Goal: Information Seeking & Learning: Learn about a topic

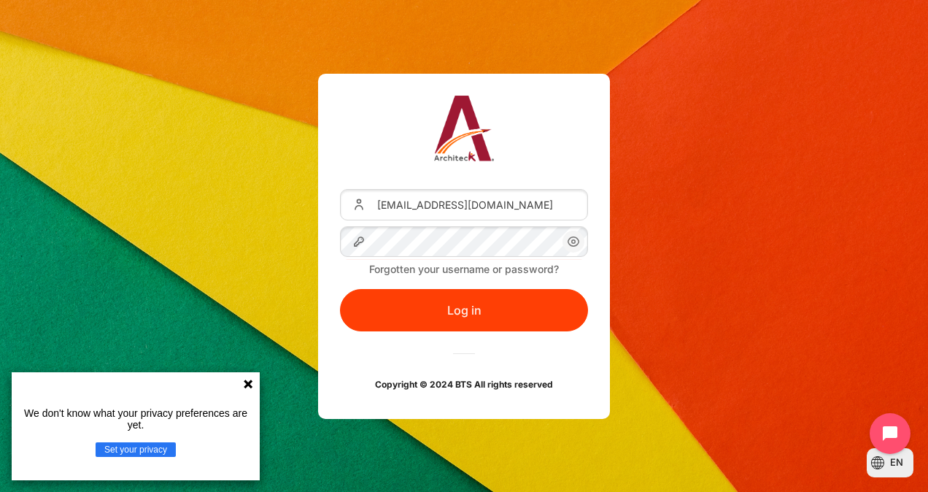
click at [575, 244] on icon "Content" at bounding box center [574, 242] width 18 height 18
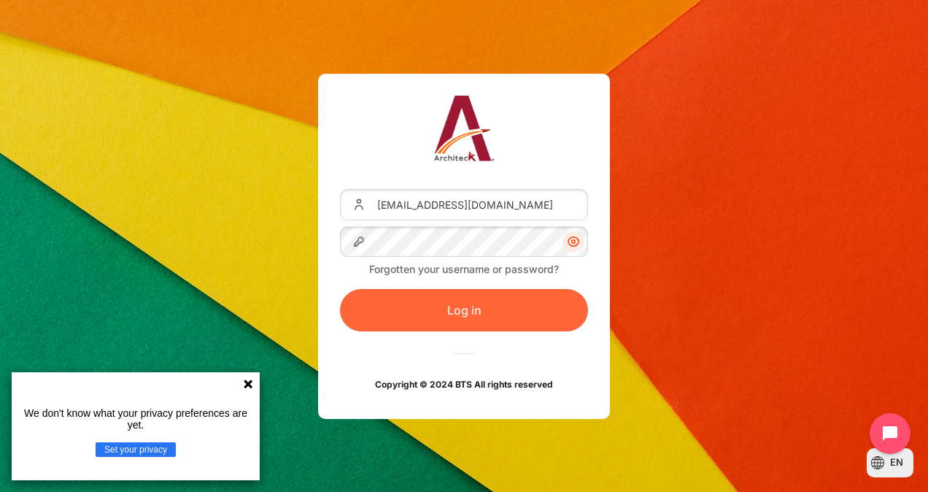
click at [425, 320] on button "Log in" at bounding box center [464, 310] width 248 height 42
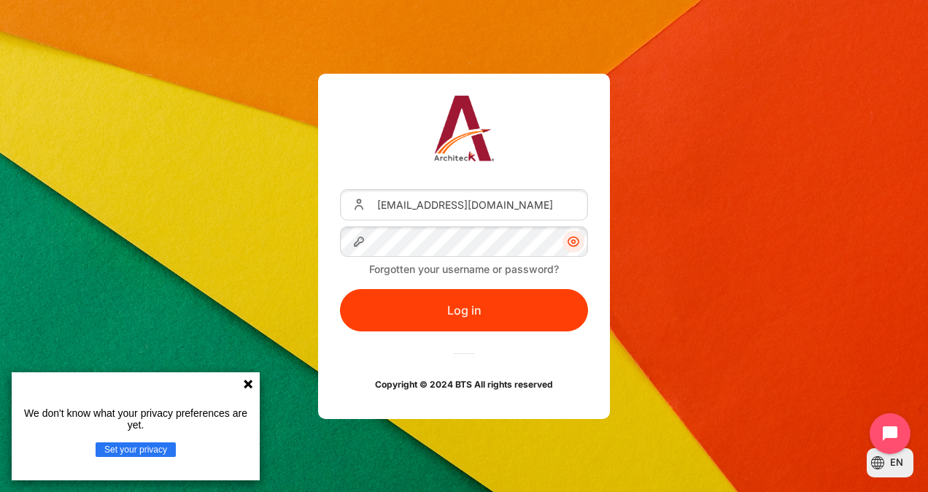
click at [252, 384] on icon at bounding box center [248, 384] width 12 height 12
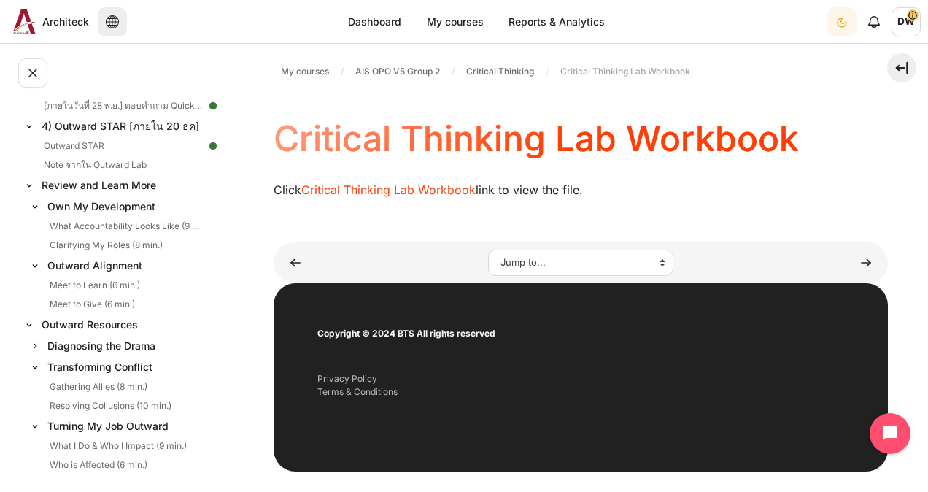
scroll to position [681, 0]
click at [95, 168] on link "Note จากใน Outward Lab" at bounding box center [122, 164] width 167 height 18
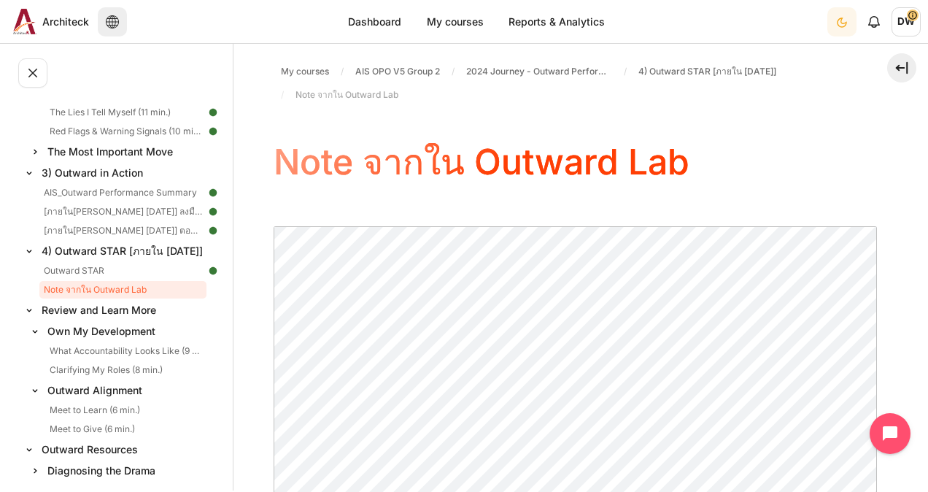
scroll to position [617, 0]
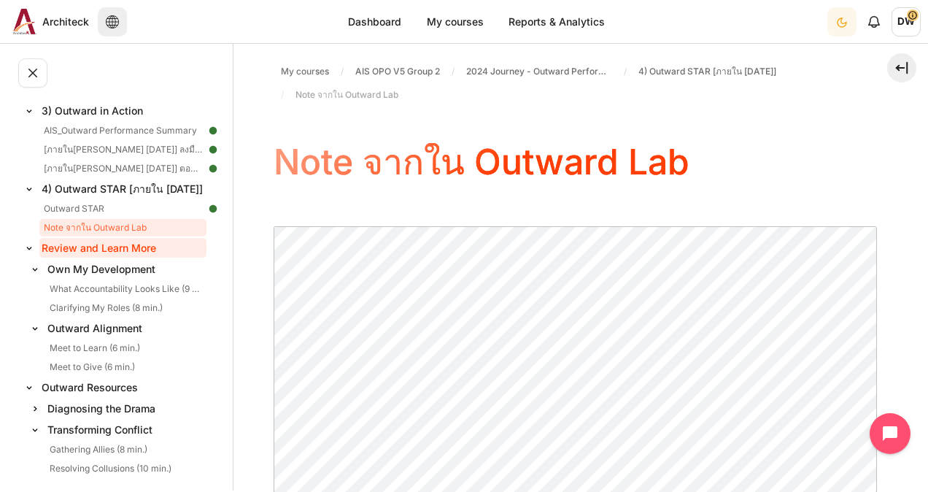
click at [91, 244] on link "Review and Learn More" at bounding box center [122, 248] width 167 height 20
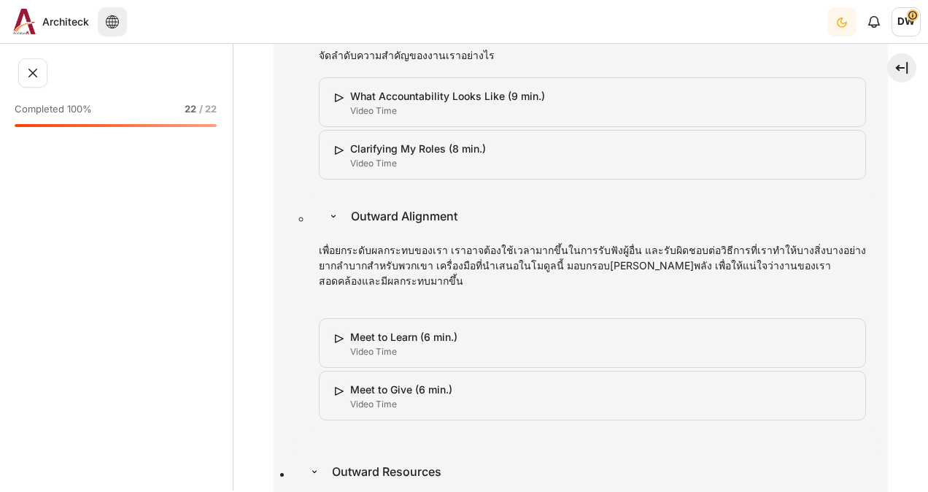
scroll to position [4897, 0]
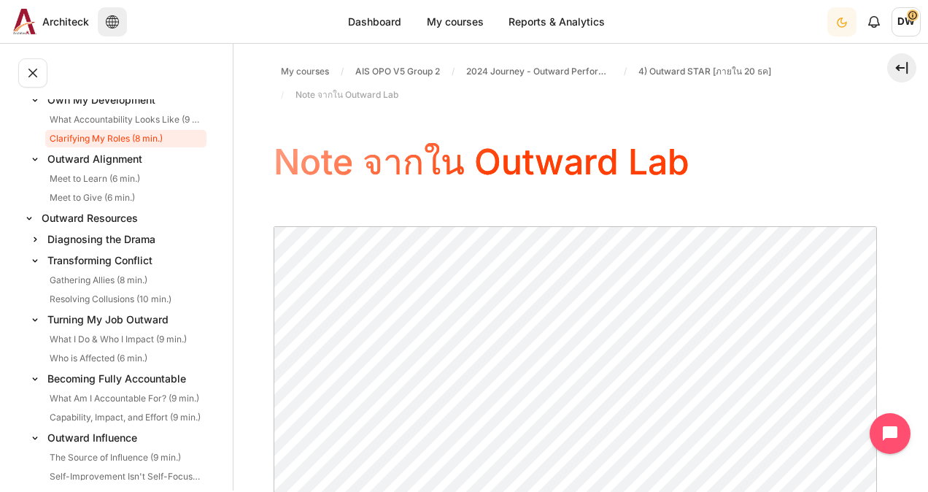
scroll to position [787, 0]
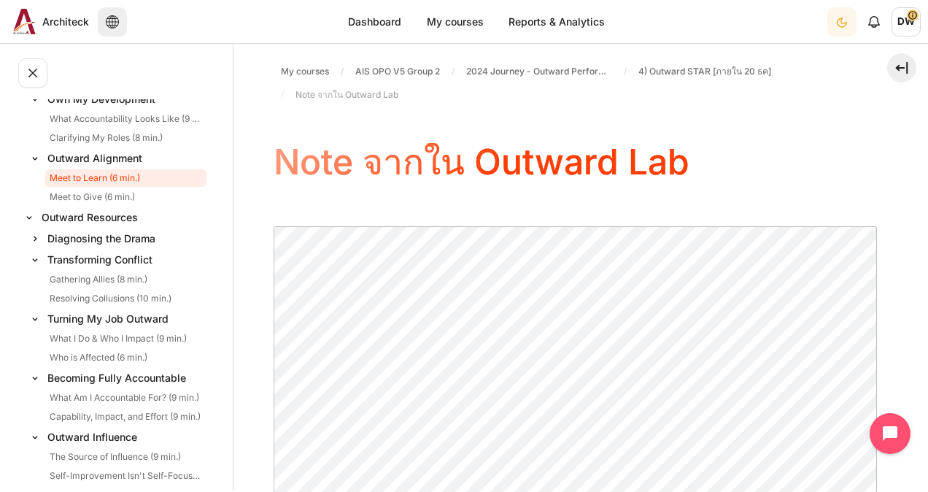
click at [88, 179] on link "Meet to Learn (6 min.)" at bounding box center [125, 178] width 161 height 18
